Goal: Transaction & Acquisition: Purchase product/service

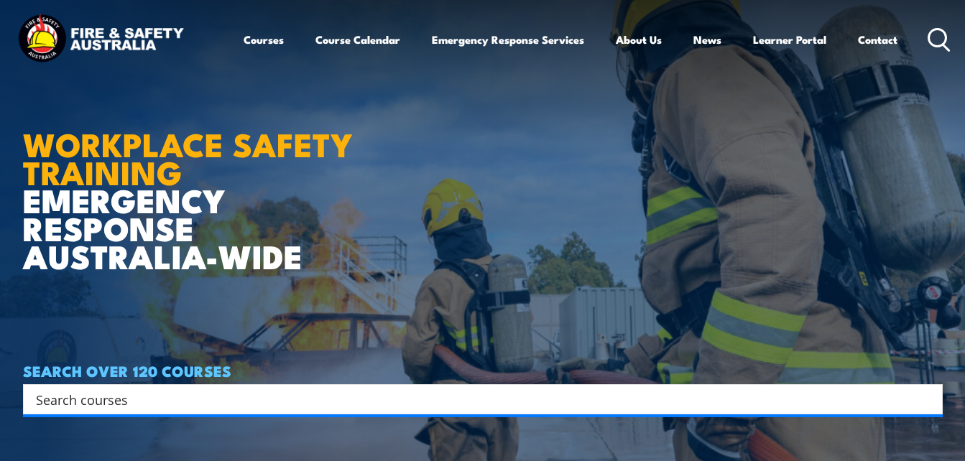
click at [942, 29] on icon at bounding box center [939, 40] width 23 height 24
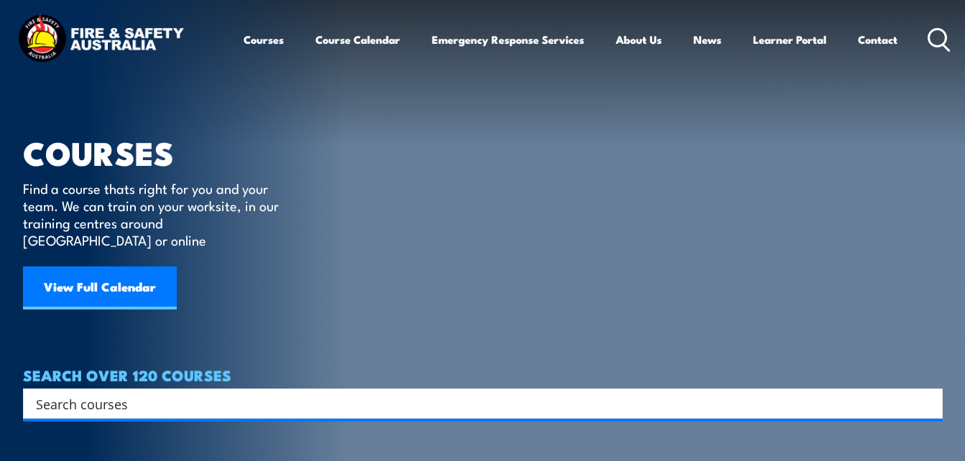
click at [936, 34] on icon at bounding box center [939, 40] width 23 height 24
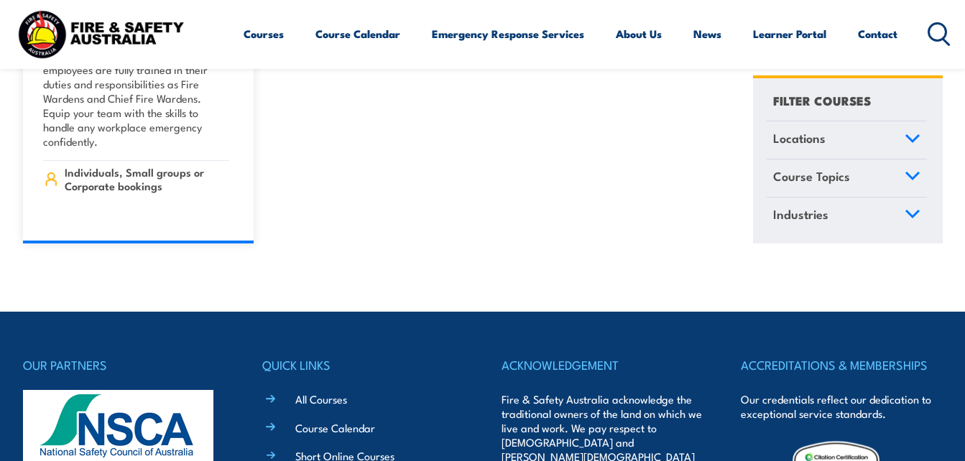
scroll to position [16787, 0]
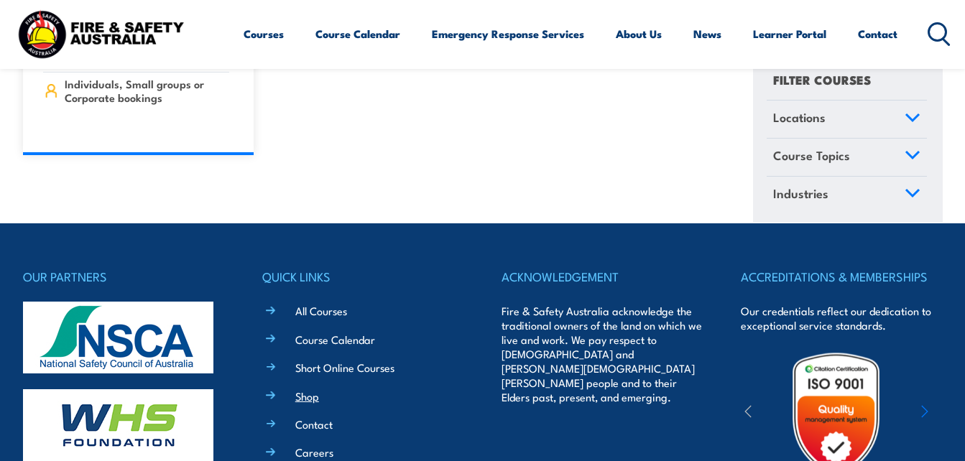
click at [303, 389] on link "Shop" at bounding box center [307, 396] width 24 height 15
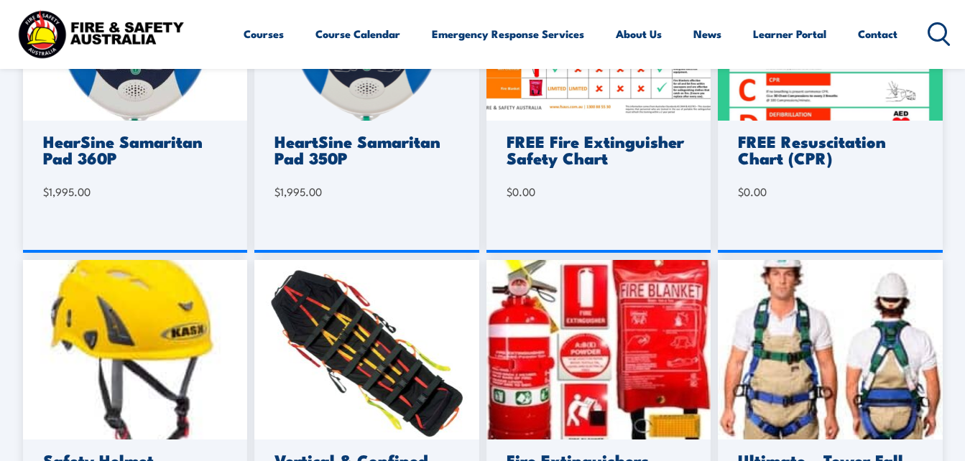
scroll to position [860, 0]
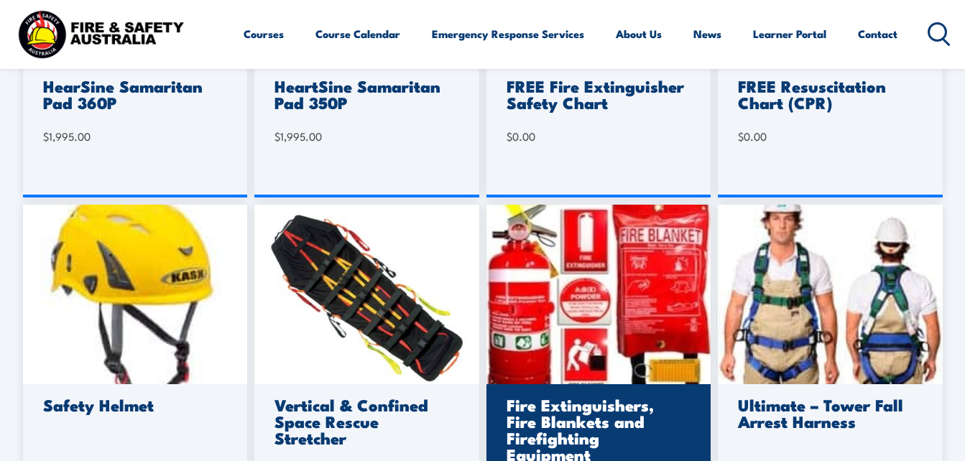
click at [536, 434] on h3 "Fire Extinguishers, Fire Blankets and Firefighting Equipment" at bounding box center [597, 430] width 180 height 66
click at [552, 435] on h3 "Fire Extinguishers, Fire Blankets and Firefighting Equipment" at bounding box center [597, 430] width 180 height 66
click at [580, 398] on h3 "Fire Extinguishers, Fire Blankets and Firefighting Equipment" at bounding box center [597, 430] width 180 height 66
click at [579, 338] on img at bounding box center [599, 295] width 225 height 180
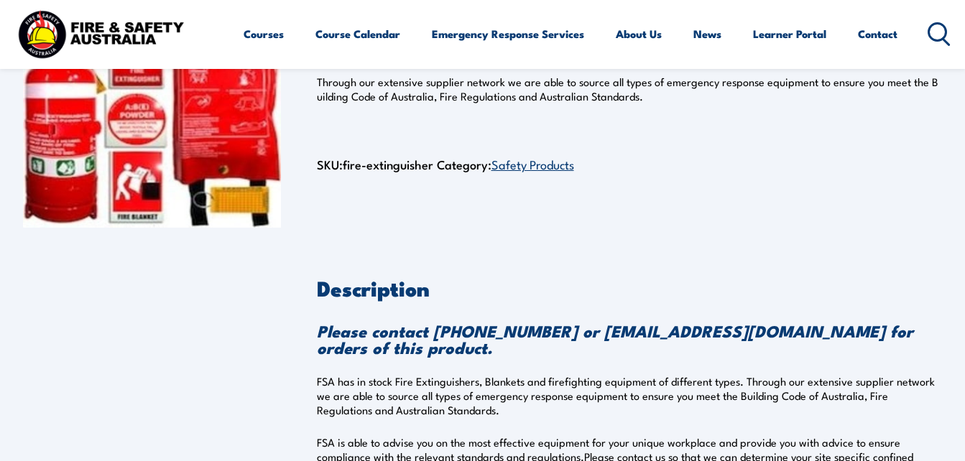
scroll to position [162, 0]
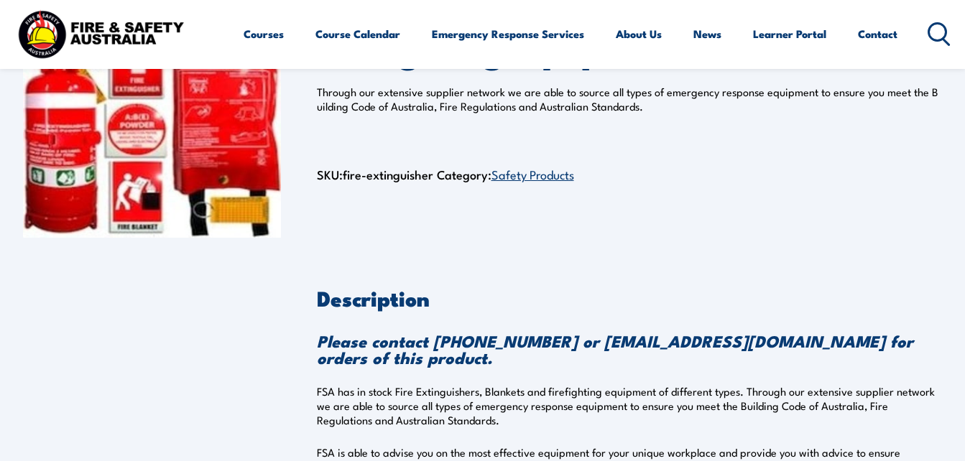
click at [548, 177] on link "Safety Products" at bounding box center [533, 173] width 83 height 17
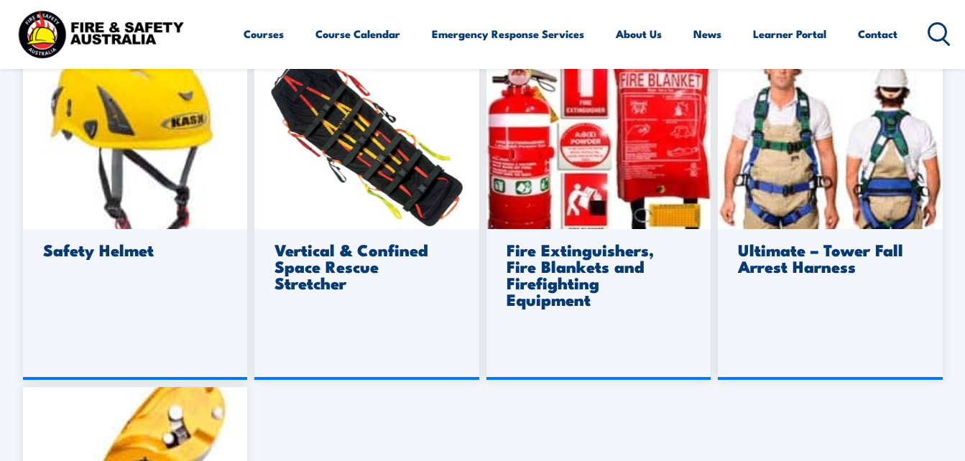
scroll to position [1019, 0]
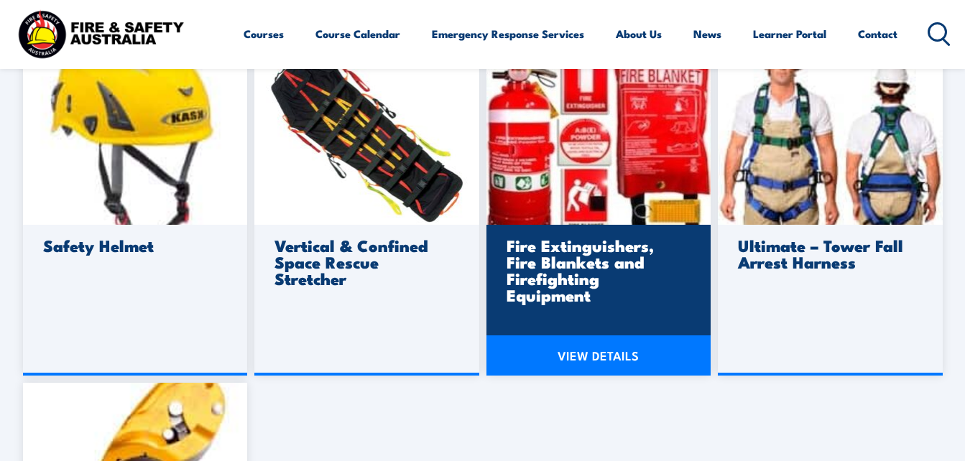
click at [596, 360] on link "VIEW DETAILS" at bounding box center [599, 356] width 225 height 40
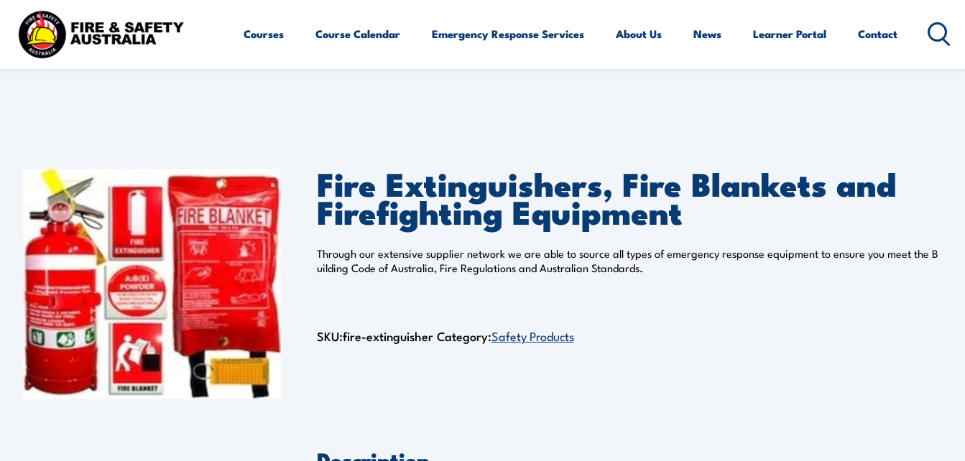
click at [640, 129] on body "Courses Course Calendar Emergency Response Services Services Overview Emergency…" at bounding box center [482, 274] width 965 height 548
click at [545, 336] on link "Safety Products" at bounding box center [533, 335] width 83 height 17
